Goal: Complete application form: Complete application form

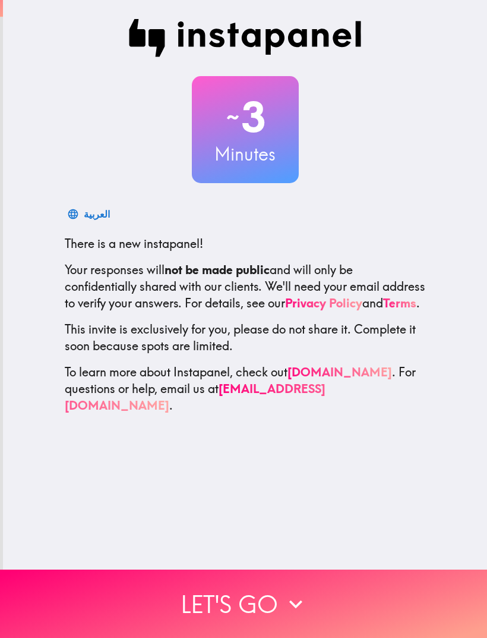
click at [299, 596] on icon "button" at bounding box center [296, 604] width 26 height 26
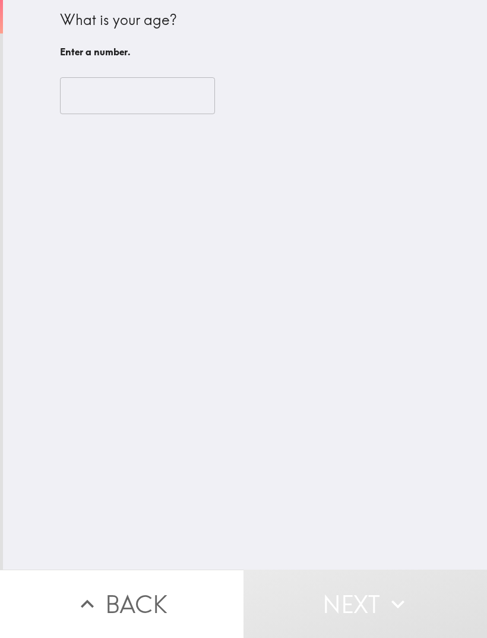
click at [160, 94] on input "number" at bounding box center [137, 95] width 155 height 37
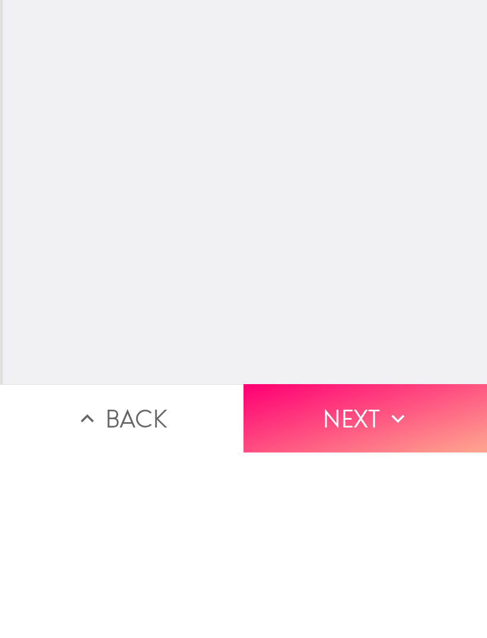
type input "39"
click at [364, 569] on button "Next" at bounding box center [366, 603] width 244 height 68
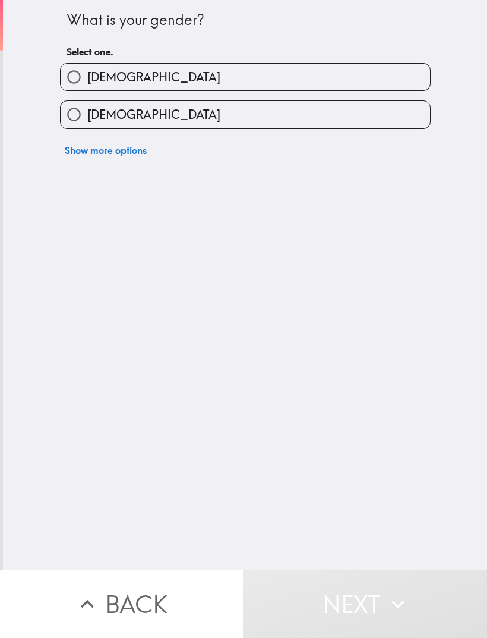
click at [81, 109] on input "[DEMOGRAPHIC_DATA]" at bounding box center [74, 114] width 27 height 27
radio input "true"
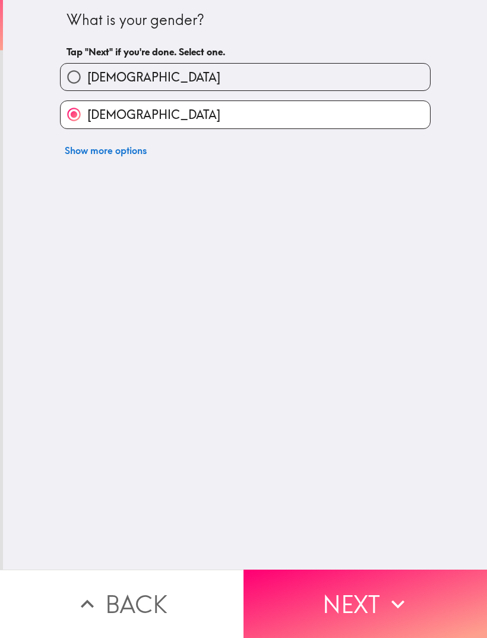
click at [332, 599] on button "Next" at bounding box center [366, 603] width 244 height 68
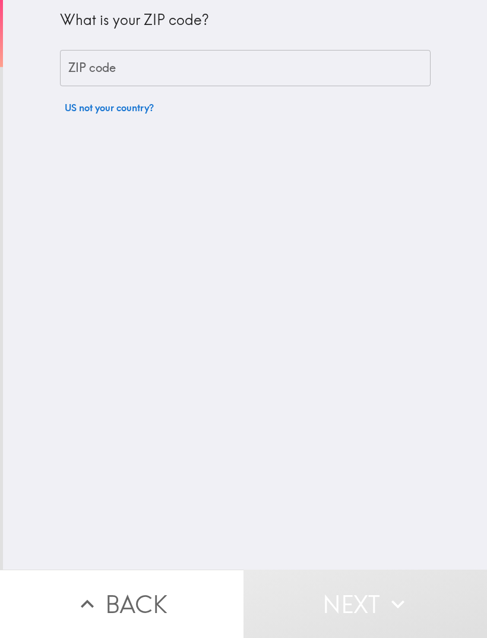
click at [304, 67] on input "ZIP code" at bounding box center [245, 68] width 371 height 37
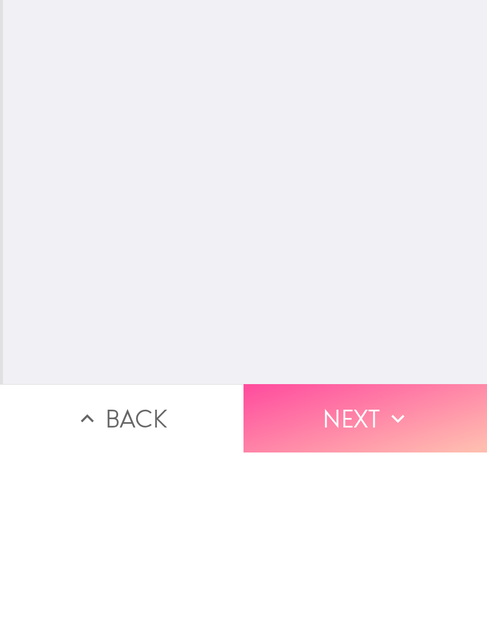
type input "78634"
click at [350, 569] on button "Next" at bounding box center [366, 603] width 244 height 68
